Goal: Information Seeking & Learning: Find specific fact

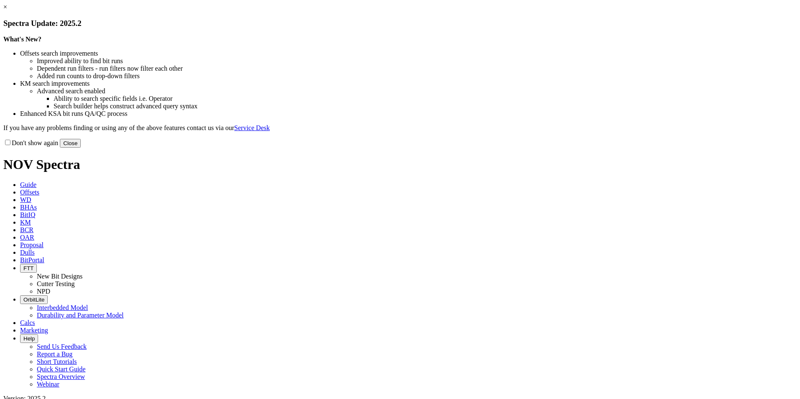
drag, startPoint x: 568, startPoint y: 231, endPoint x: 453, endPoint y: 196, distance: 119.3
click at [81, 148] on button "Close" at bounding box center [70, 143] width 21 height 9
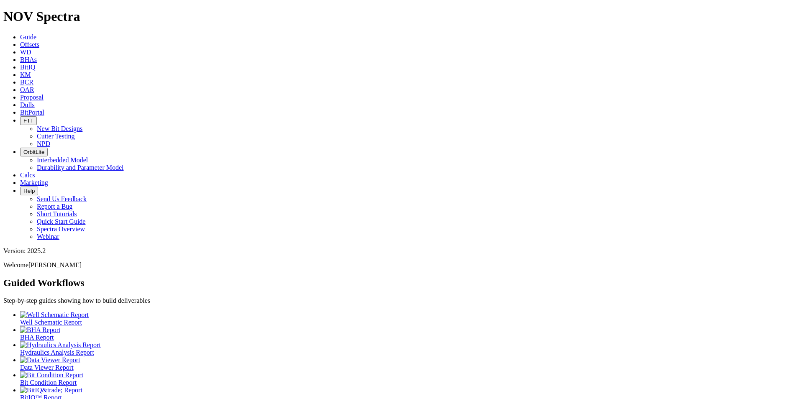
click at [39, 41] on span "Offsets" at bounding box center [29, 44] width 19 height 7
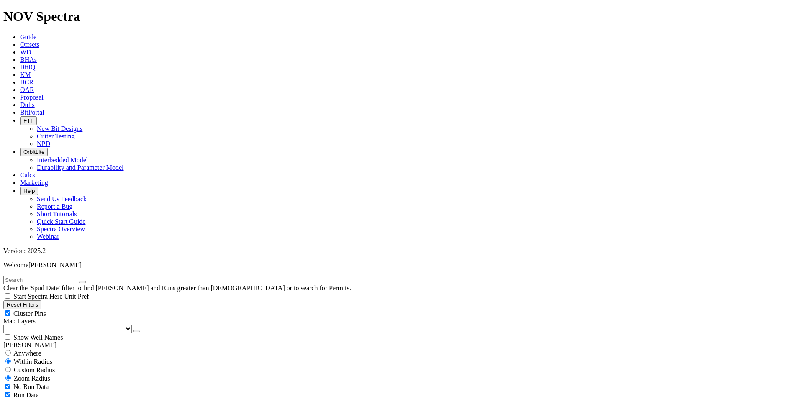
click at [77, 276] on input "text" at bounding box center [40, 280] width 74 height 9
type input "BANJO 32 FED COM 771H"
click at [23, 350] on span "Anywhere" at bounding box center [27, 353] width 28 height 7
radio input "true"
radio input "false"
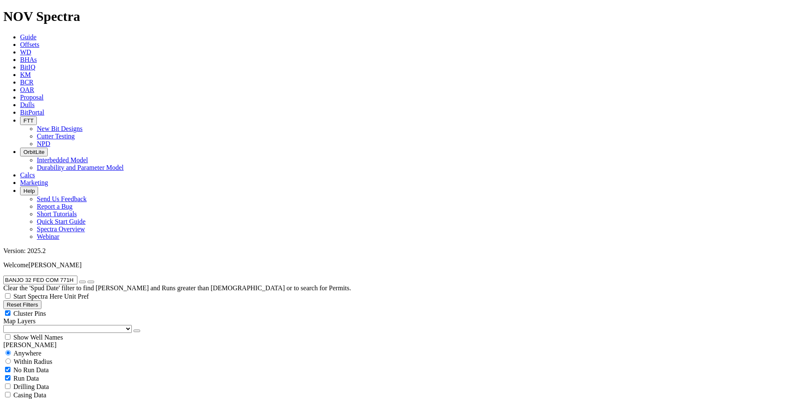
scroll to position [14, 0]
radio input "false"
radio input "true"
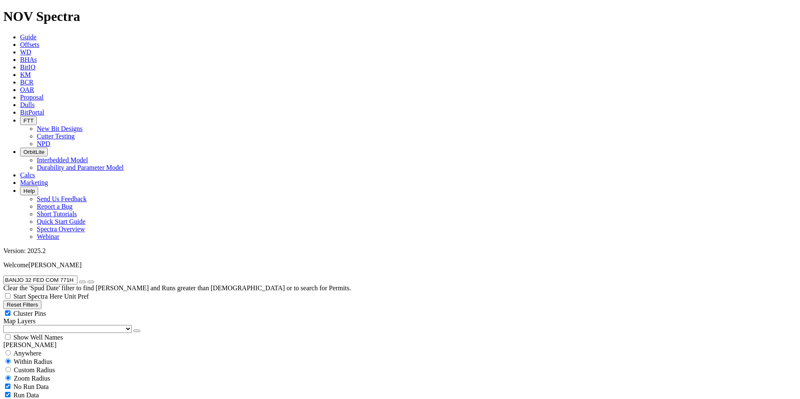
click at [33, 325] on select "US Counties [GEOGRAPHIC_DATA], [GEOGRAPHIC_DATA] [GEOGRAPHIC_DATA], [GEOGRAPHIC…" at bounding box center [67, 329] width 128 height 8
click at [6, 325] on select "US Counties [GEOGRAPHIC_DATA], [GEOGRAPHIC_DATA] [GEOGRAPHIC_DATA], [GEOGRAPHIC…" at bounding box center [67, 329] width 128 height 8
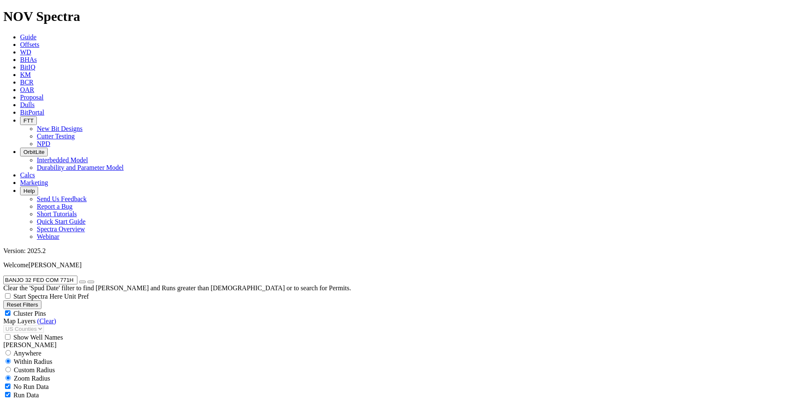
scroll to position [54, 0]
click at [63, 276] on input "BANJO 32 FED COM 771H" at bounding box center [40, 280] width 74 height 9
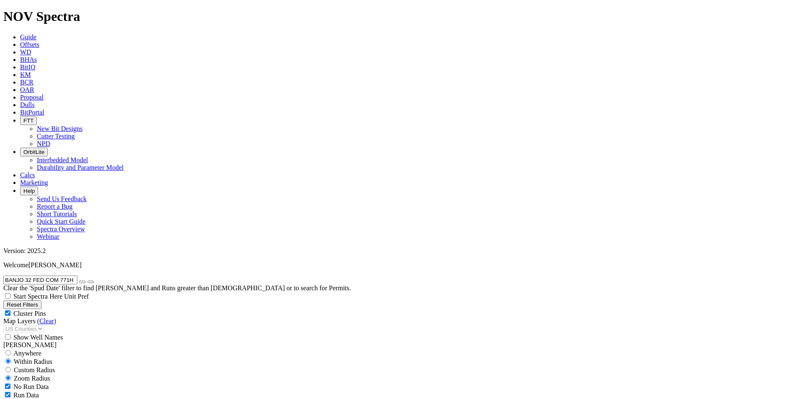
click at [63, 276] on input "BANJO 32 FED COM 771H" at bounding box center [40, 280] width 74 height 9
paste input "A312986"
type input "A312986"
click at [94, 281] on button "submit" at bounding box center [90, 282] width 7 height 3
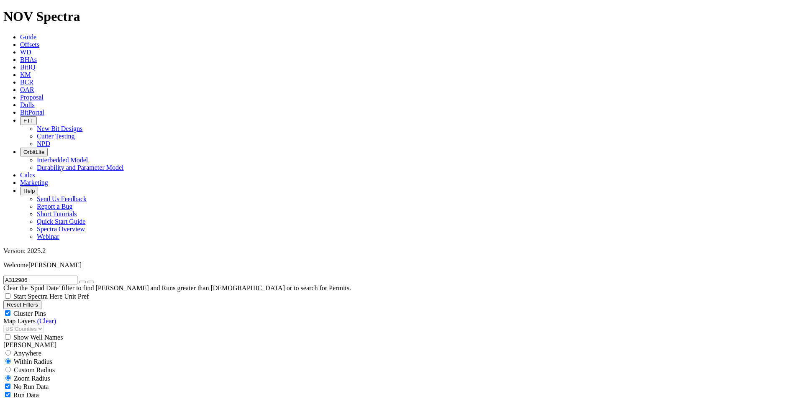
scroll to position [326, 0]
